Goal: Transaction & Acquisition: Purchase product/service

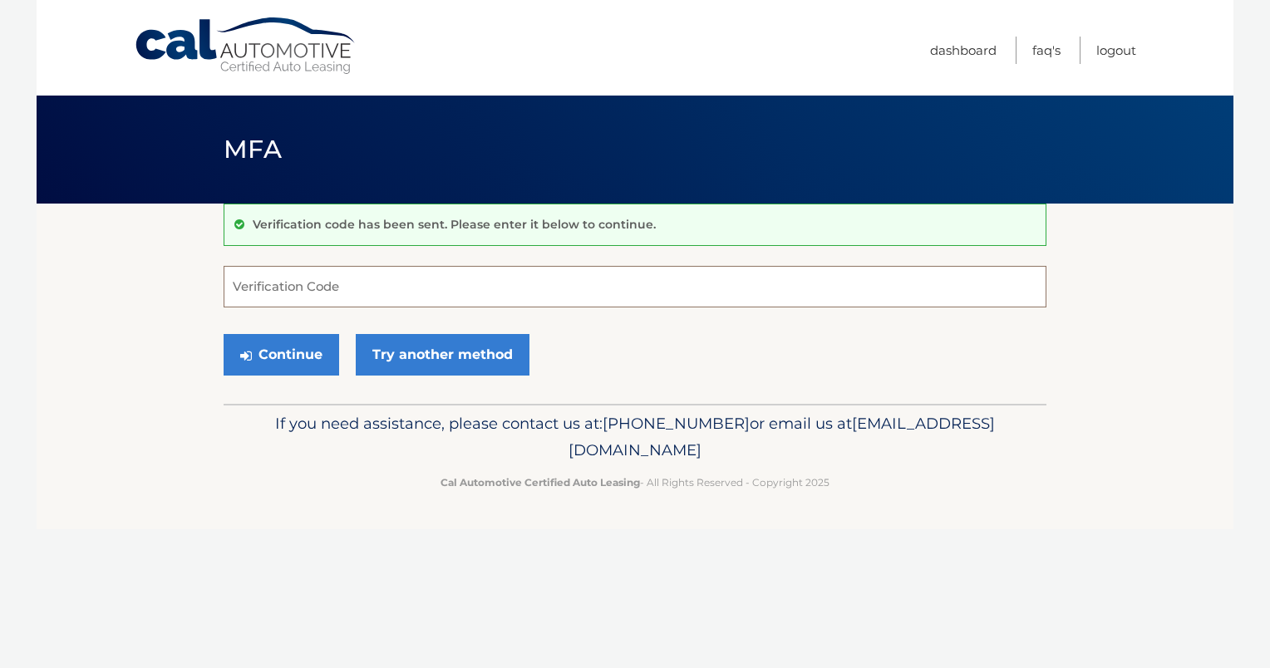
click at [305, 278] on input "Verification Code" at bounding box center [635, 287] width 823 height 42
type input "558561"
click at [276, 355] on button "Continue" at bounding box center [282, 355] width 116 height 42
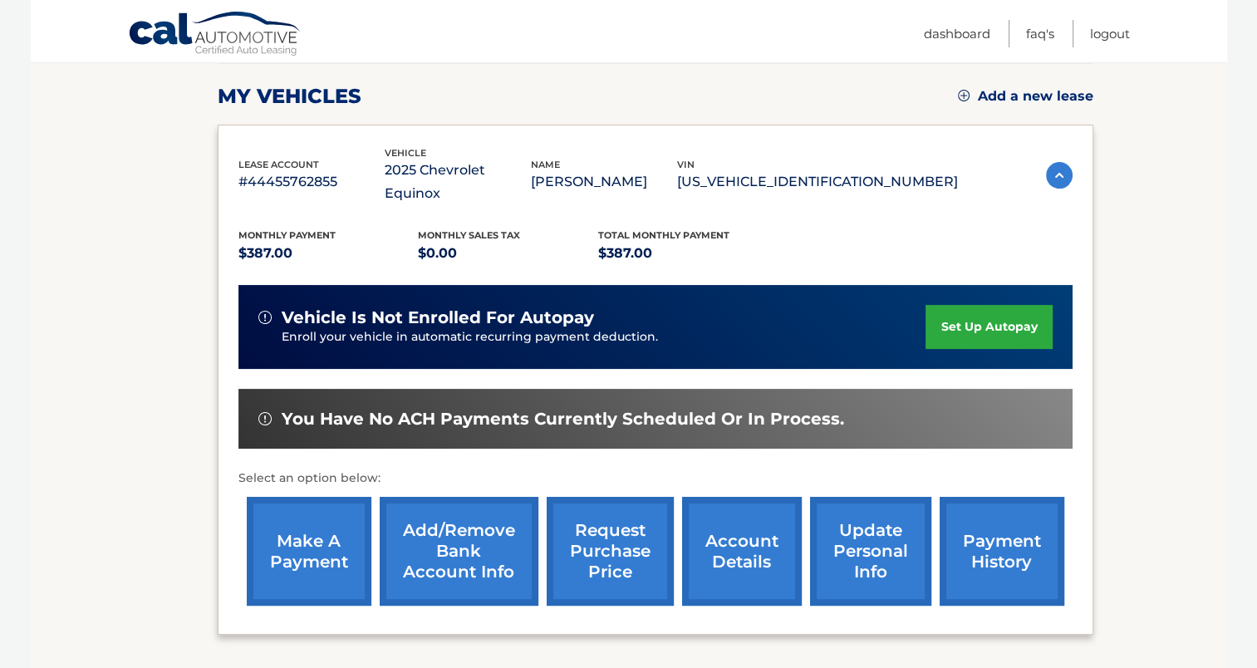
scroll to position [249, 0]
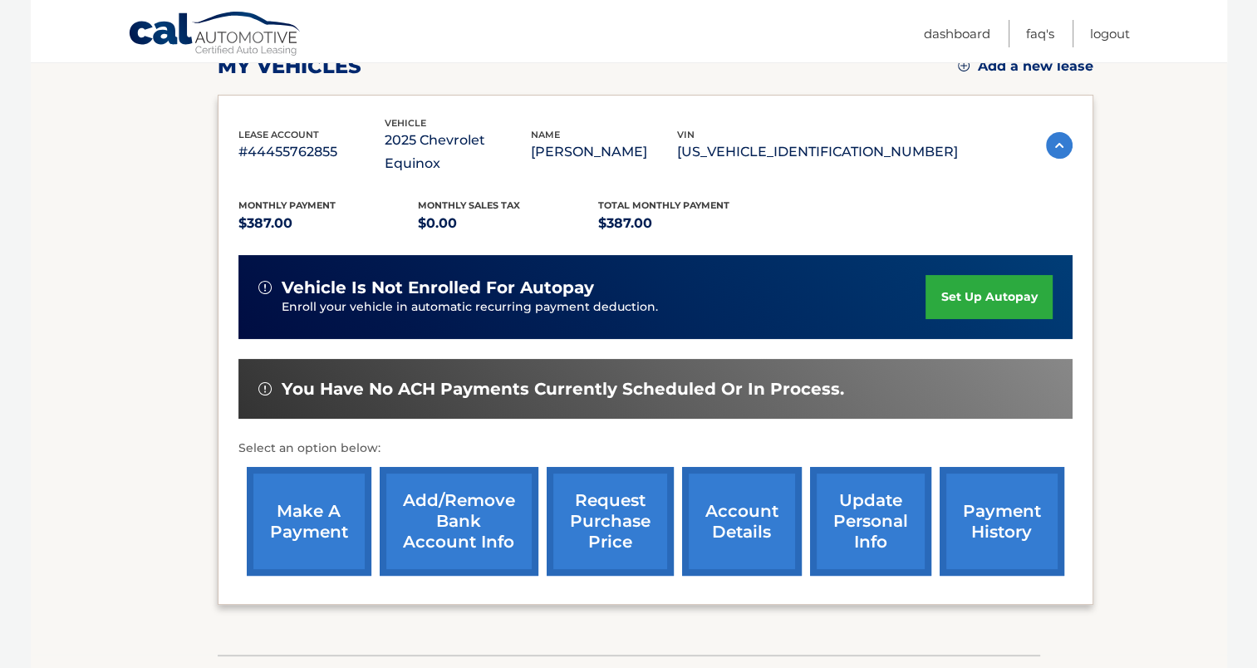
click at [294, 495] on link "make a payment" at bounding box center [309, 521] width 125 height 109
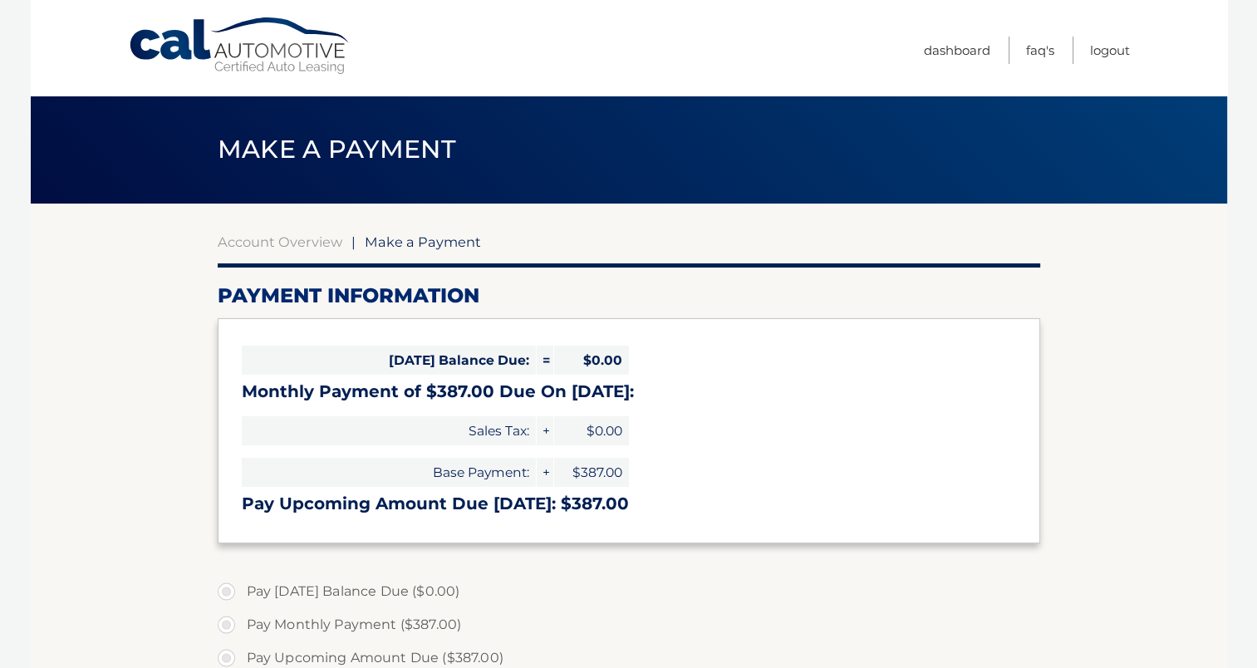
select select "NWYxMmNjNTQtOWNkMi00NTU0LWE4NjgtZDIzMTkwMTM5MzRk"
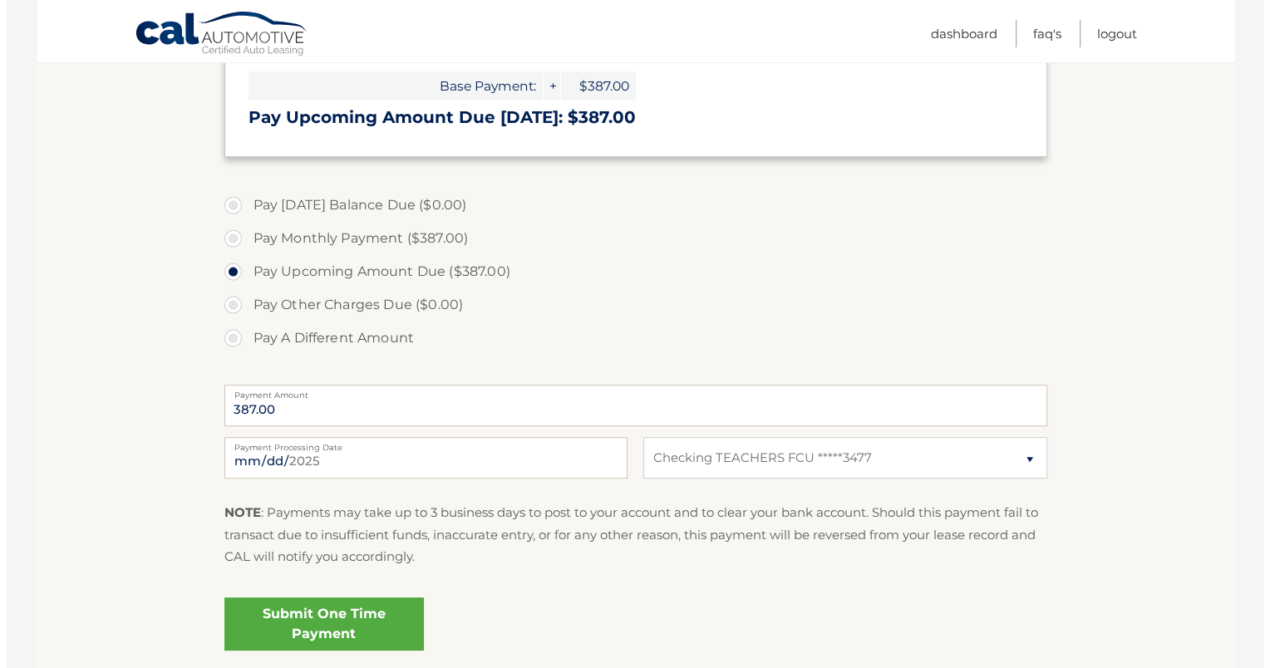
scroll to position [415, 0]
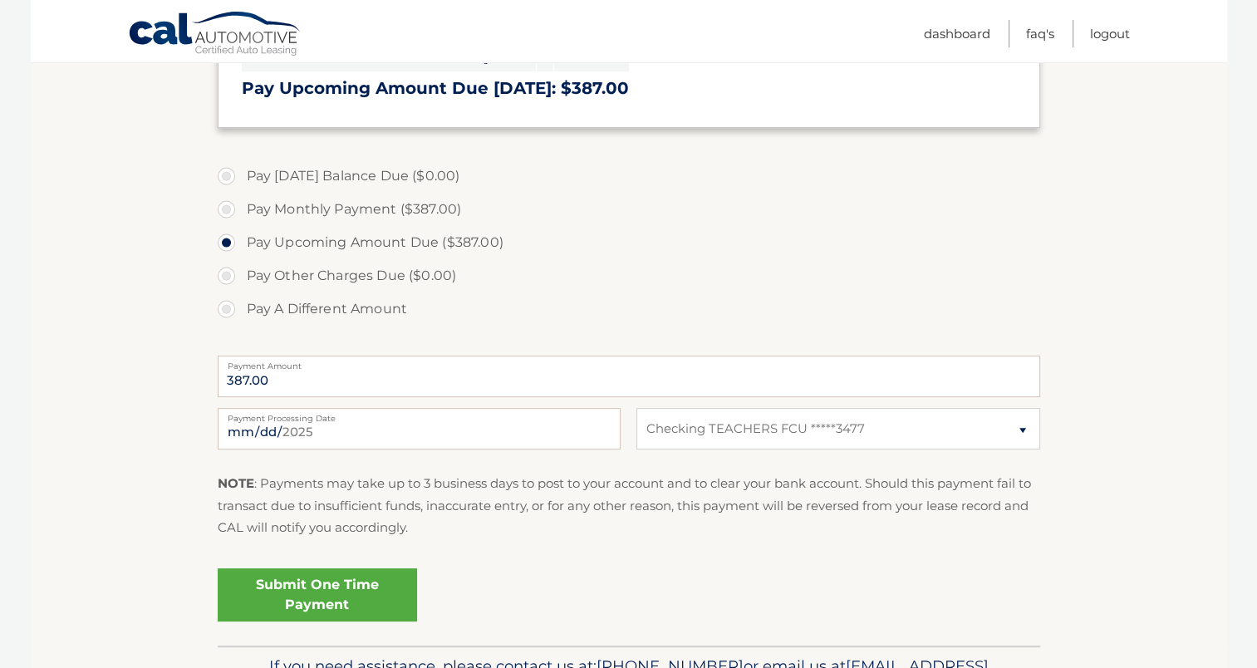
click at [360, 592] on link "Submit One Time Payment" at bounding box center [317, 594] width 199 height 53
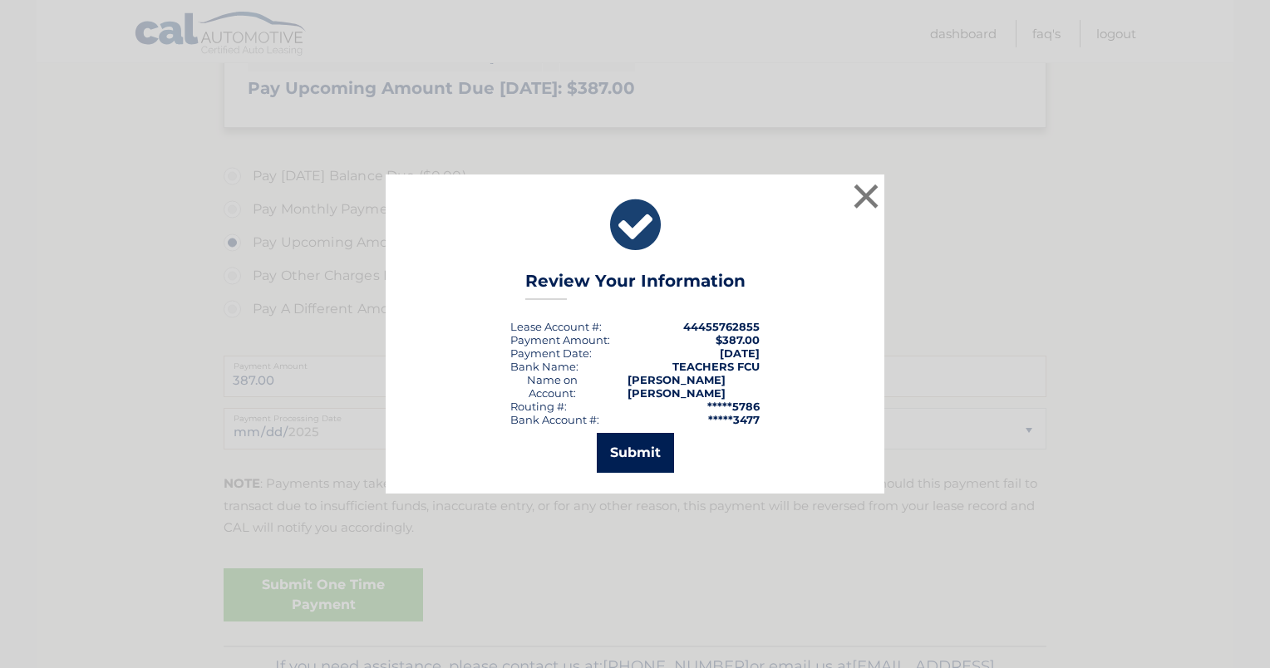
click at [627, 450] on button "Submit" at bounding box center [635, 453] width 77 height 40
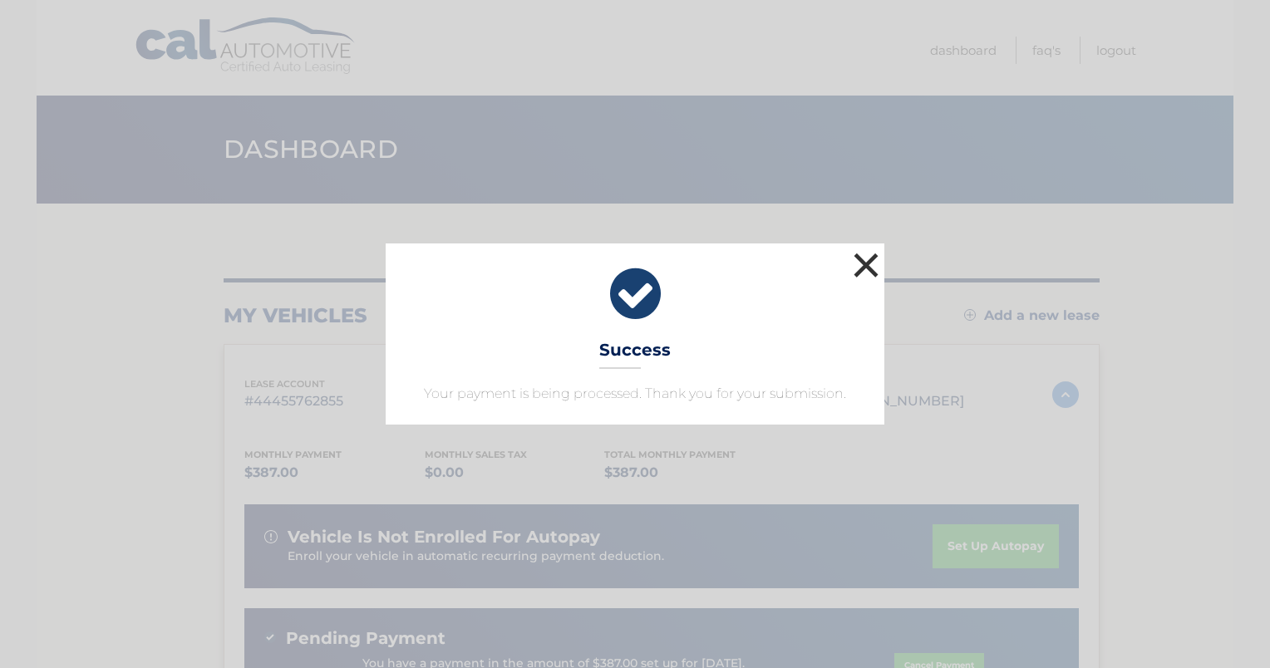
click at [861, 263] on button "×" at bounding box center [865, 264] width 33 height 33
